Goal: Communication & Community: Answer question/provide support

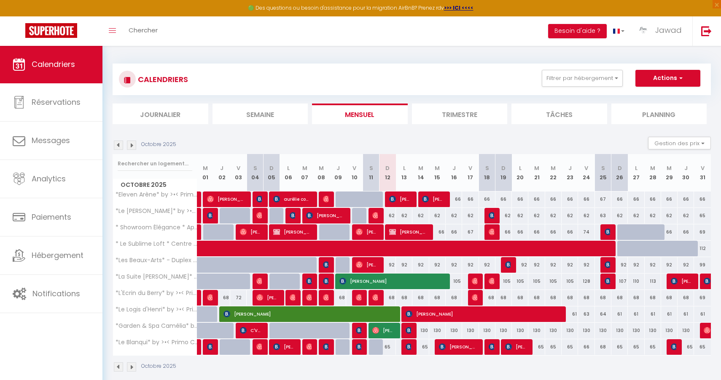
select select
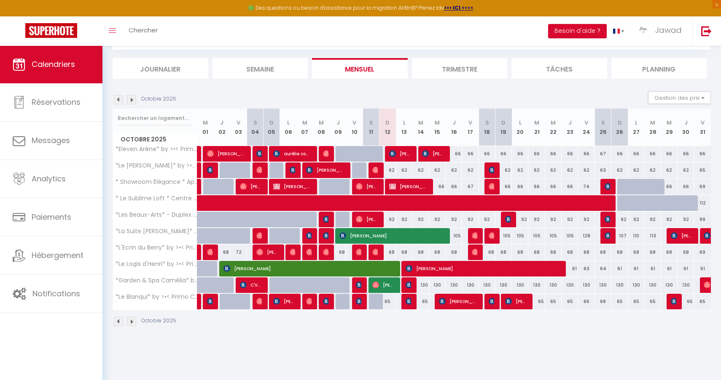
scroll to position [46, 0]
click at [405, 159] on span "[PERSON_NAME]" at bounding box center [400, 154] width 22 height 16
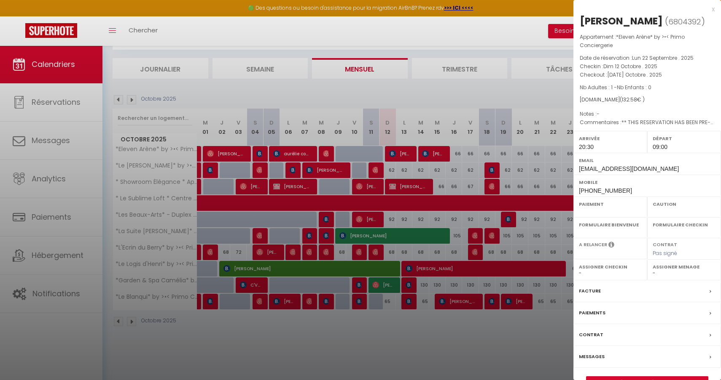
select select "OK"
select select "KO"
select select "1"
select select "0"
select select "1"
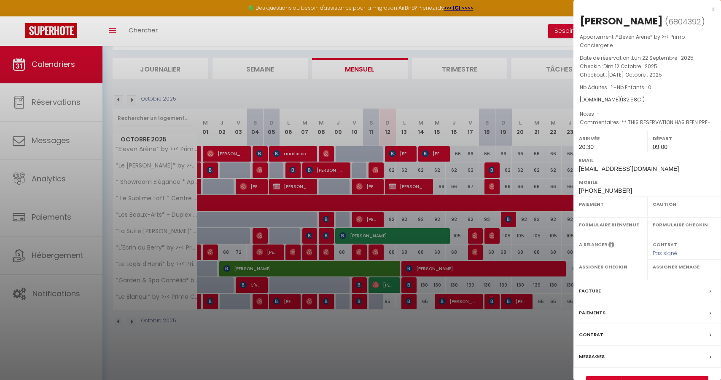
select select
select select "44582"
click at [643, 377] on link "Détails de la réservation" at bounding box center [646, 382] width 121 height 11
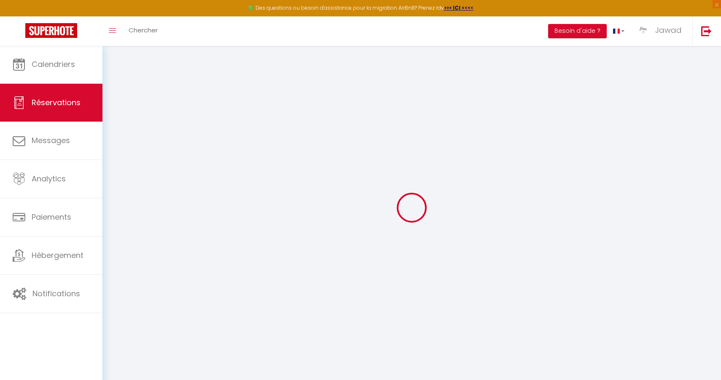
select select
checkbox input "false"
type textarea "** THIS RESERVATION HAS BEEN PRE-PAID ** This guest has requested a receipt for…"
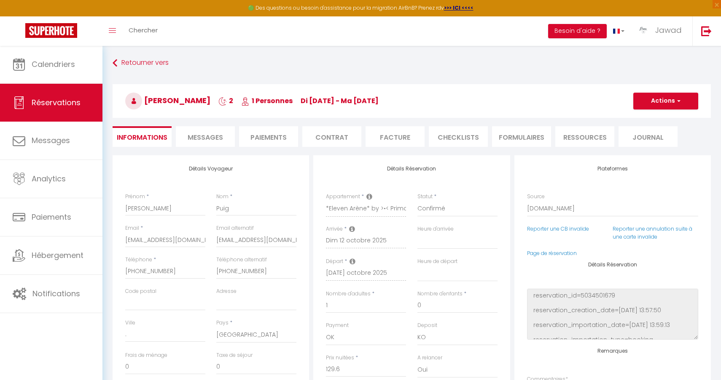
type input "2.98"
select select
checkbox input "false"
select select "20:30"
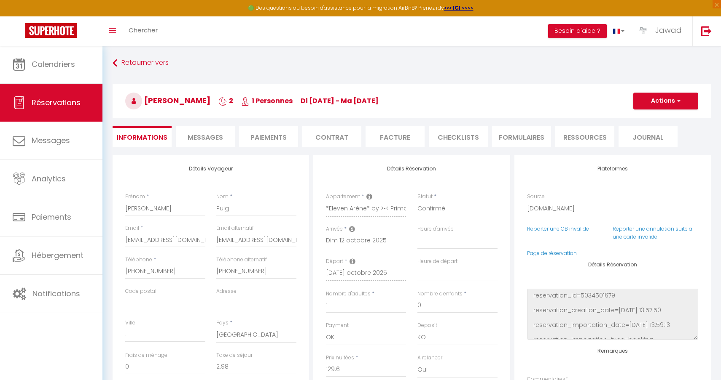
select select "09:00"
click at [214, 141] on span "Messages" at bounding box center [205, 138] width 35 height 10
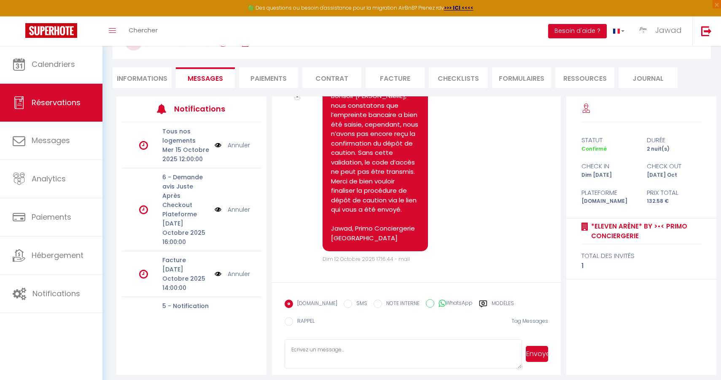
scroll to position [58, 0]
click at [494, 307] on label "Modèles" at bounding box center [502, 306] width 22 height 11
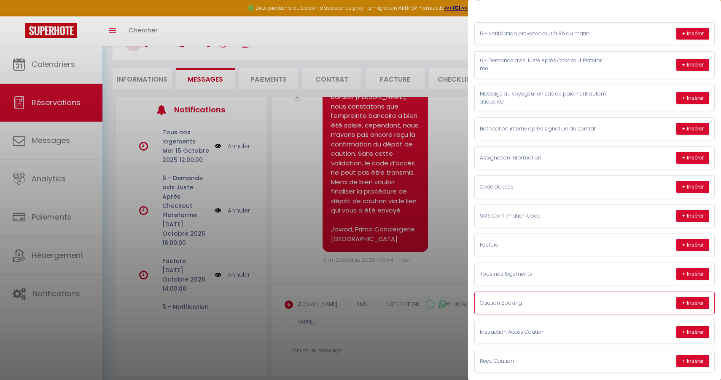
scroll to position [65, 0]
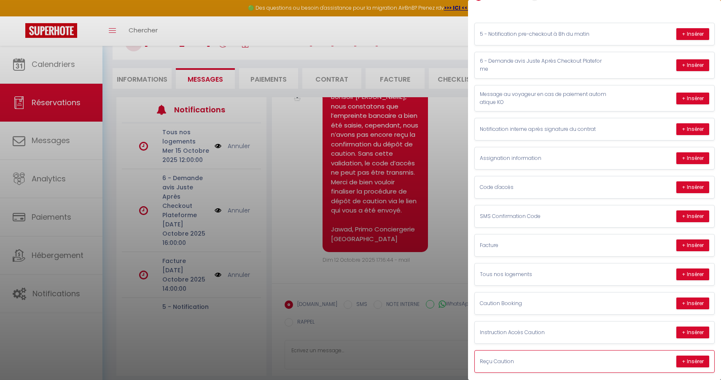
click at [556, 361] on div "Reçu Caution + Insérer" at bounding box center [593, 362] width 239 height 22
click at [695, 360] on button "+ Insérer" at bounding box center [692, 362] width 33 height 12
type textarea "[PERSON_NAME], Nous vous confirmons que votre dépôt de caution à bien été effec…"
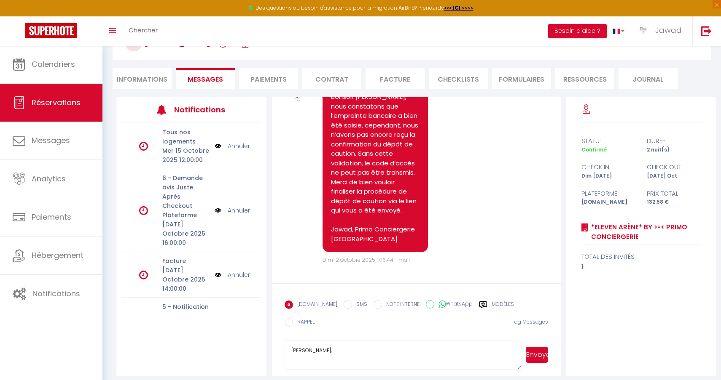
click at [537, 351] on button "Envoyer" at bounding box center [536, 355] width 22 height 16
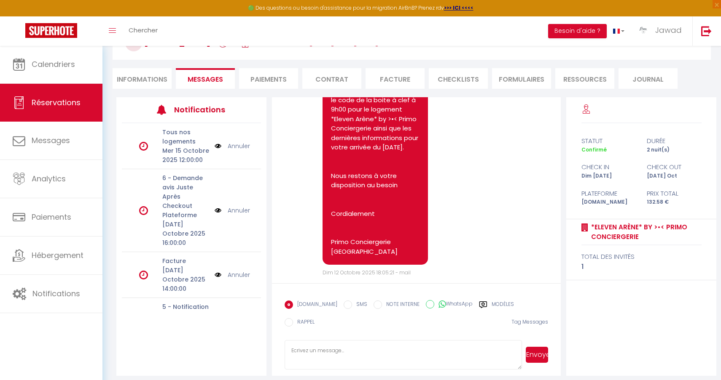
scroll to position [1900, 0]
click at [491, 308] on label "Modèles" at bounding box center [502, 306] width 22 height 11
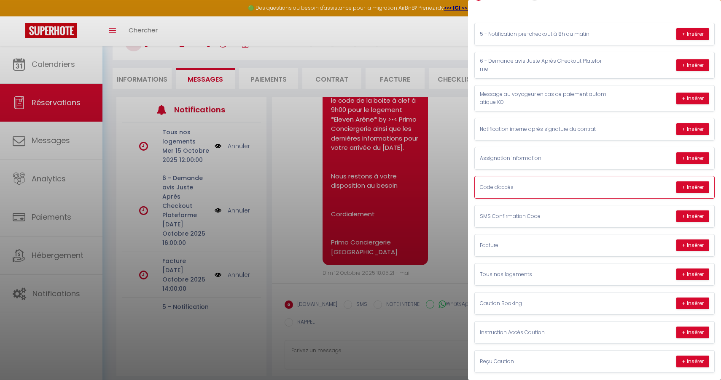
click at [621, 193] on div "Code d'accès + Insérer" at bounding box center [593, 188] width 239 height 22
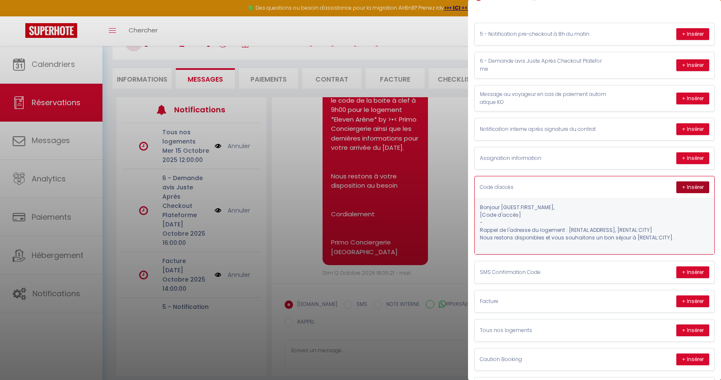
click at [692, 186] on button "+ Insérer" at bounding box center [692, 188] width 33 height 12
type textarea "[PERSON_NAME], Voici les codes d'accès pour le logement *Eleven Arène* by >•< P…"
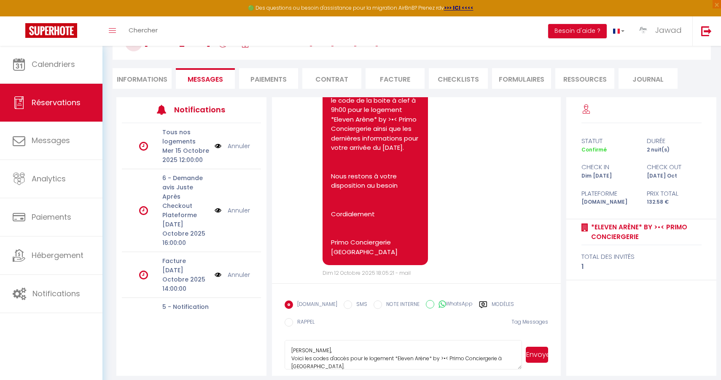
click at [536, 350] on button "Envoyer" at bounding box center [536, 355] width 22 height 16
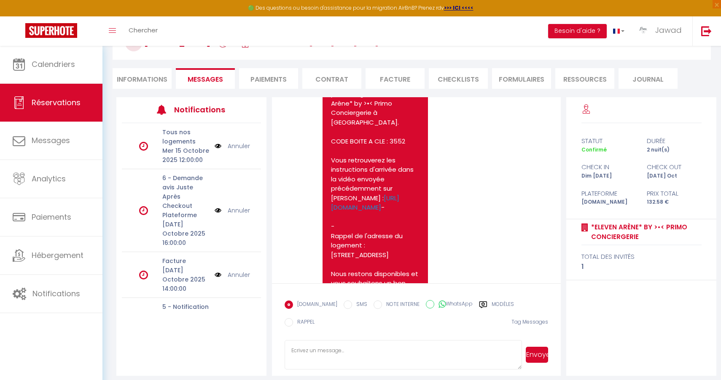
scroll to position [2124, 0]
click at [129, 88] on li "Informations" at bounding box center [142, 78] width 59 height 21
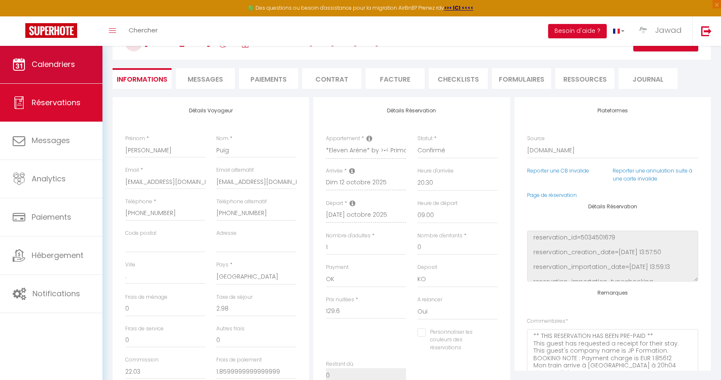
click at [63, 56] on link "Calendriers" at bounding box center [51, 65] width 102 height 38
